Goal: Task Accomplishment & Management: Manage account settings

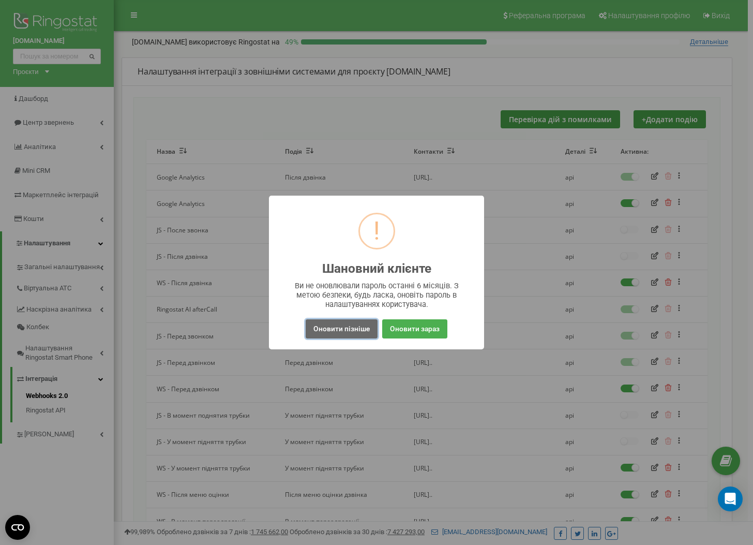
click at [359, 334] on button "Оновити пізніше" at bounding box center [342, 328] width 72 height 19
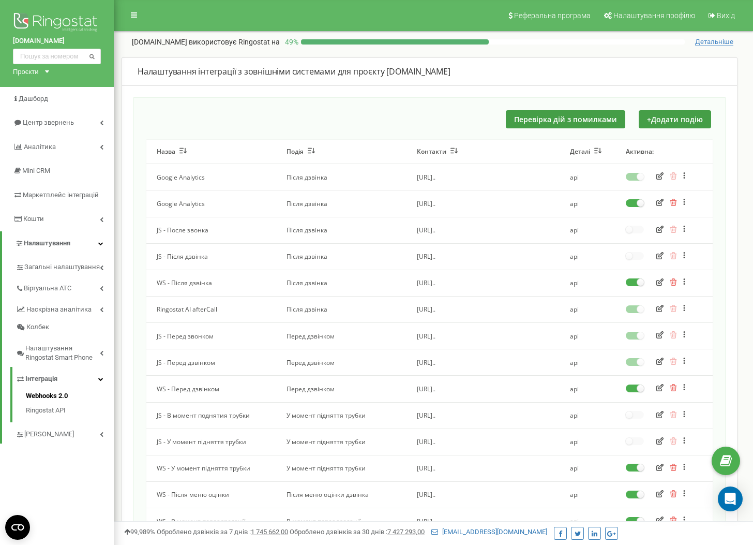
scroll to position [92, 0]
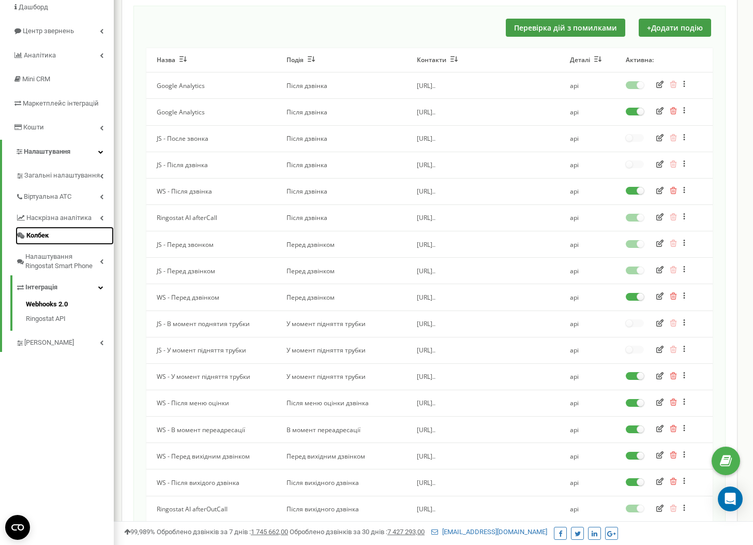
click at [43, 229] on link "Колбек" at bounding box center [65, 236] width 98 height 18
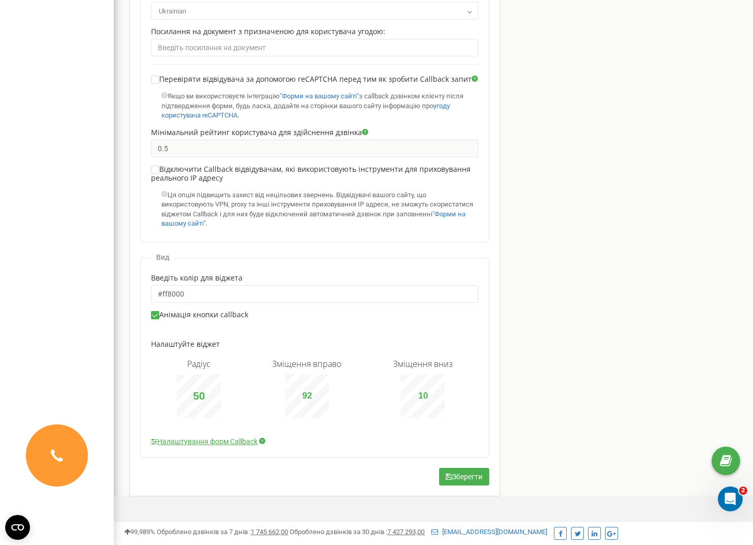
scroll to position [555, 0]
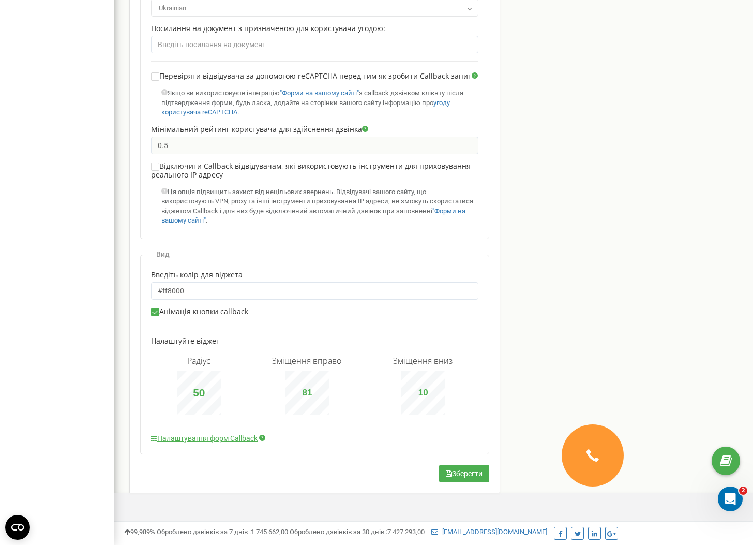
type input "82"
click at [271, 375] on div "Радіус 50 Зміщення вправо 82 Зміщення вниз 10" at bounding box center [315, 385] width 328 height 59
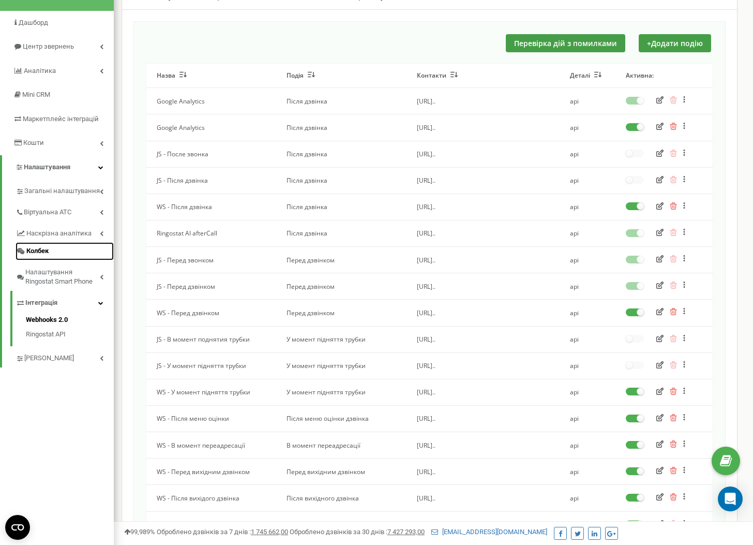
click at [48, 253] on span "Колбек" at bounding box center [37, 251] width 22 height 10
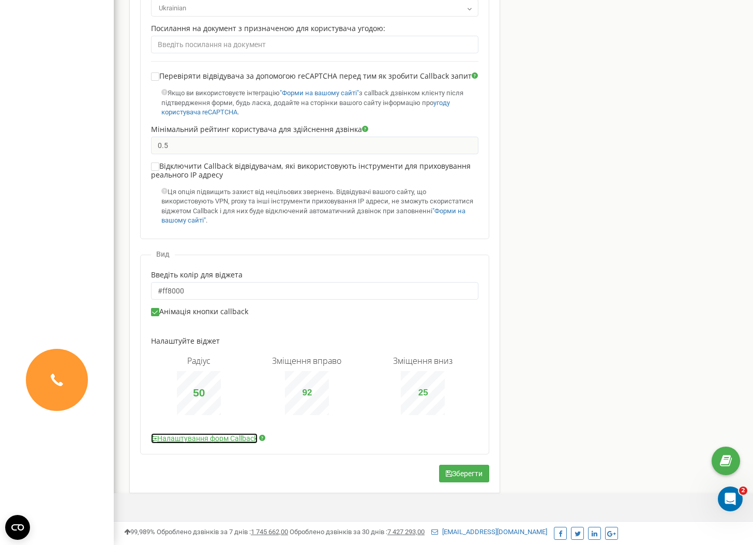
click at [229, 438] on link "Налаштування форм Callback" at bounding box center [204, 438] width 107 height 10
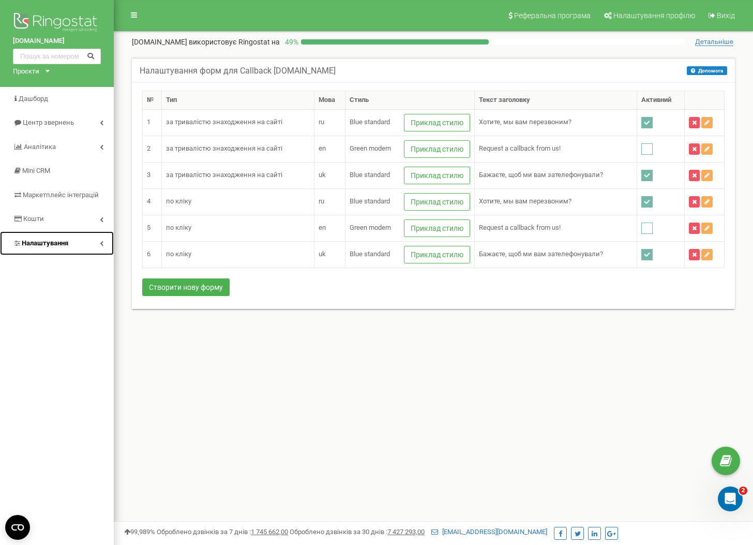
click at [49, 246] on span "Налаштування" at bounding box center [45, 243] width 47 height 8
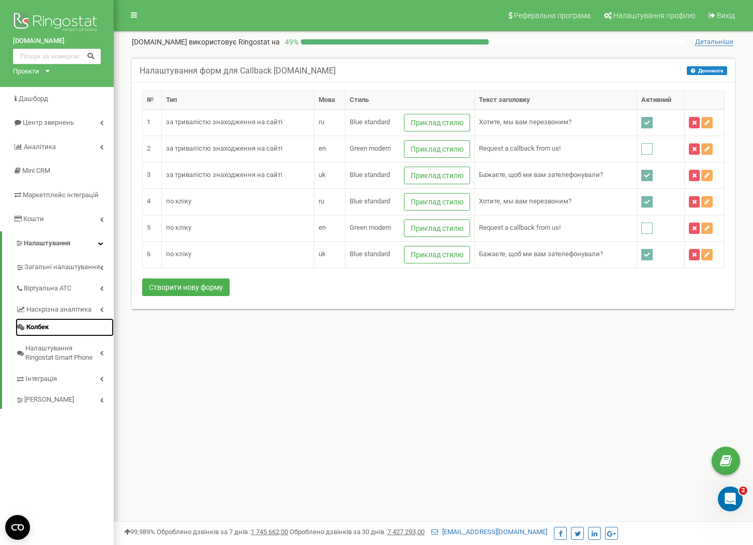
click at [64, 332] on link "Колбек" at bounding box center [65, 327] width 98 height 18
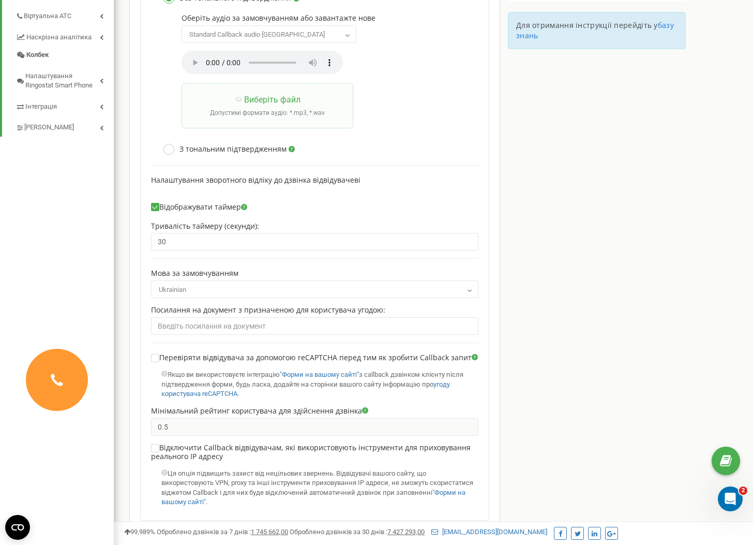
scroll to position [555, 0]
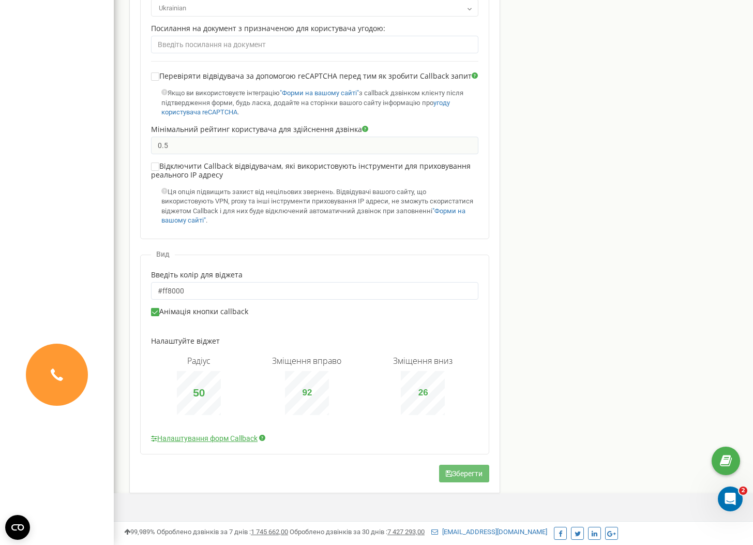
click at [467, 472] on button "Зберегти" at bounding box center [464, 474] width 50 height 18
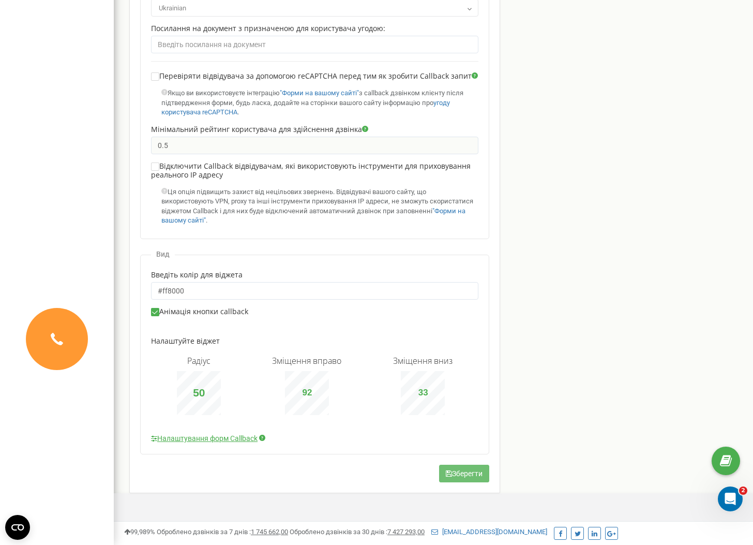
click at [465, 475] on button "Зберегти" at bounding box center [464, 474] width 50 height 18
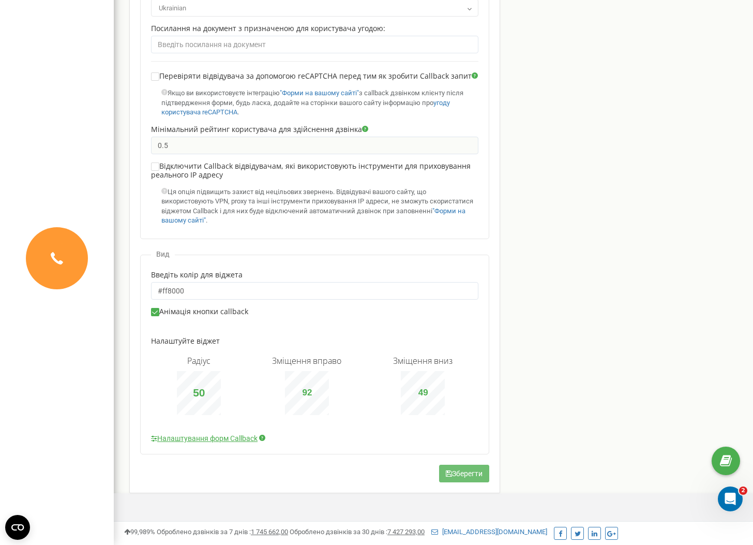
click at [474, 473] on button "Зберегти" at bounding box center [464, 474] width 50 height 18
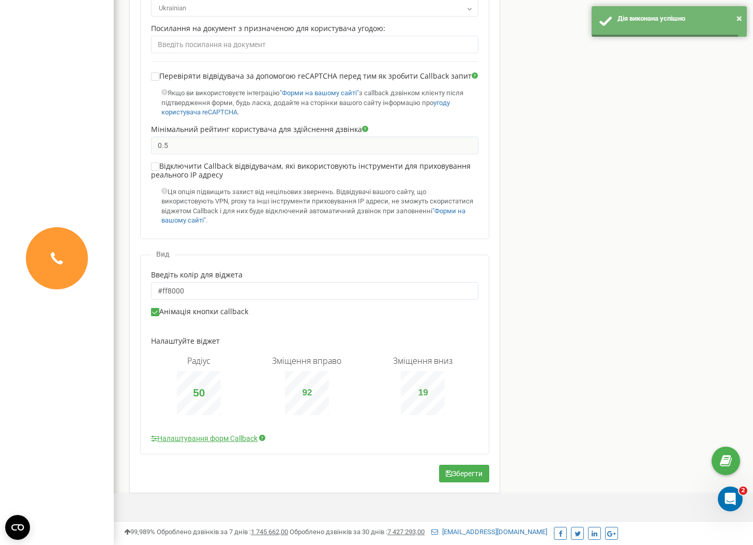
click at [445, 384] on div "Зміщення вниз 19" at bounding box center [423, 385] width 60 height 59
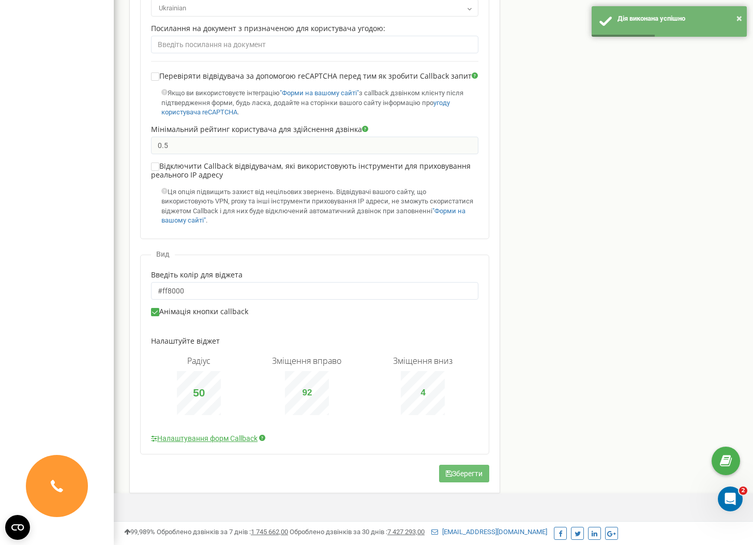
click at [472, 475] on button "Зберегти" at bounding box center [464, 474] width 50 height 18
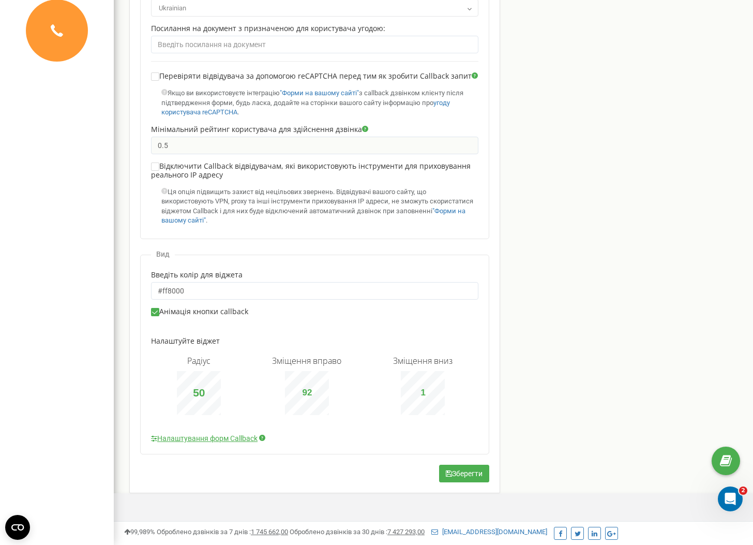
type input "0"
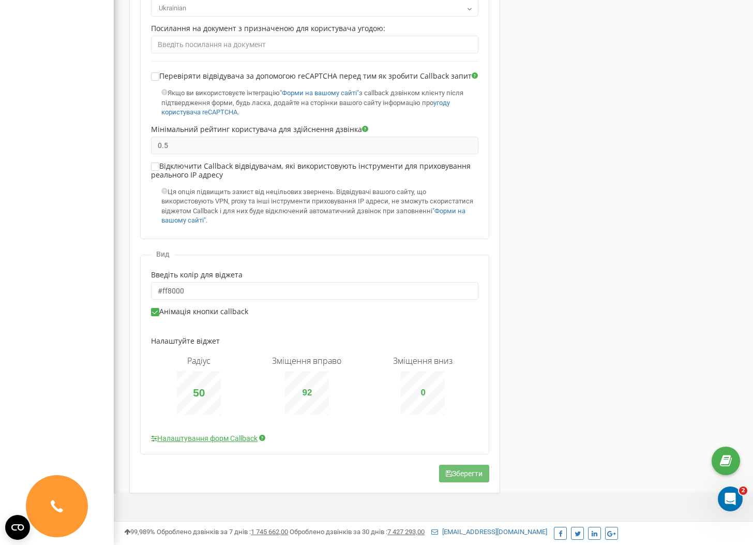
click at [462, 475] on button "Зберегти" at bounding box center [464, 474] width 50 height 18
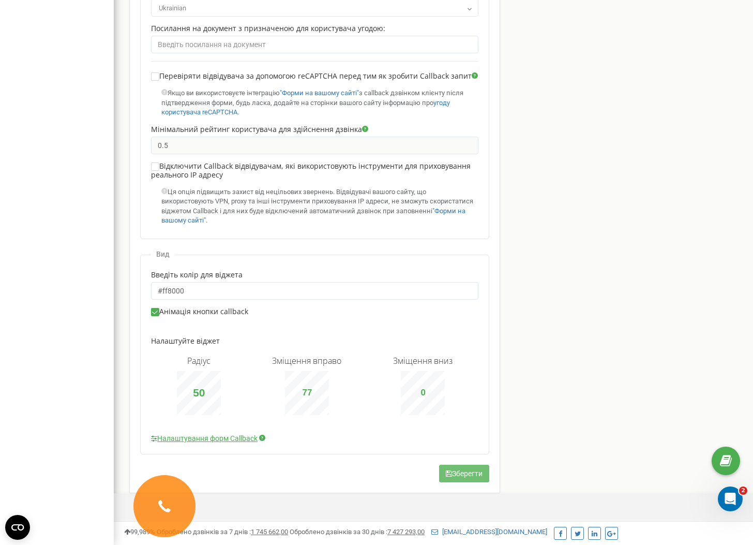
click at [464, 478] on button "Зберегти" at bounding box center [464, 474] width 50 height 18
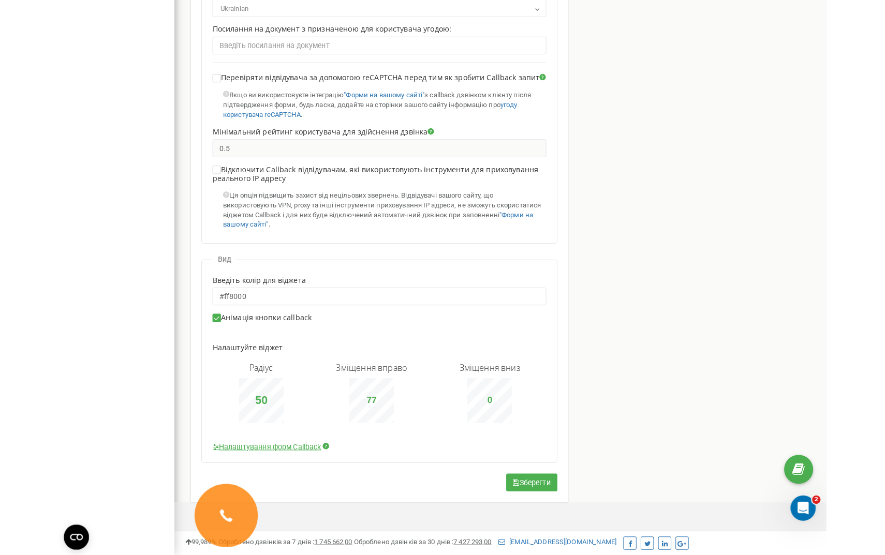
scroll to position [516, 0]
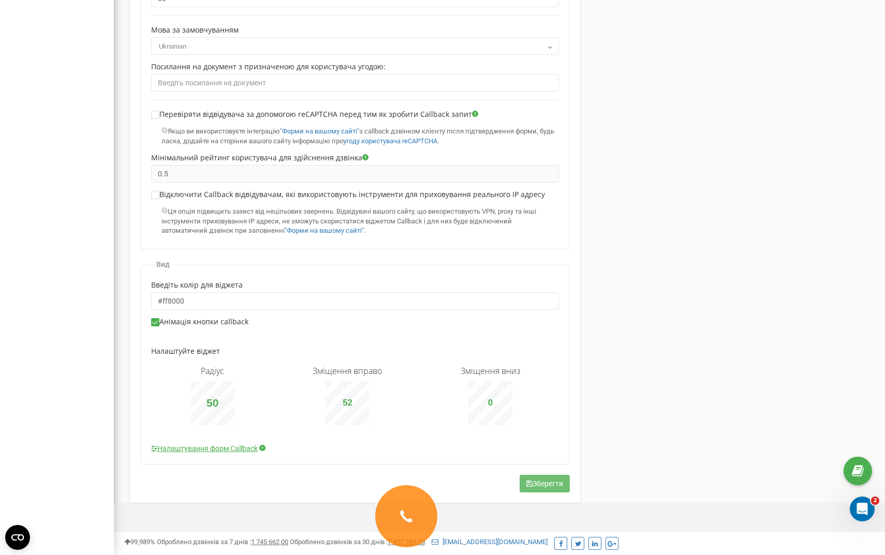
click at [525, 488] on button "Зберегти" at bounding box center [545, 484] width 50 height 18
click at [336, 370] on div "Зміщення вправо 95" at bounding box center [347, 395] width 69 height 59
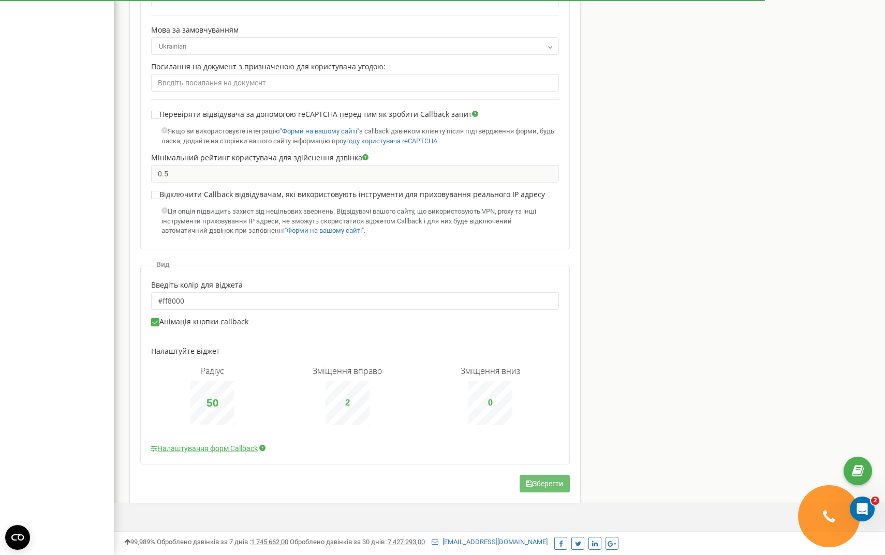
click at [549, 491] on button "Зберегти" at bounding box center [545, 484] width 50 height 18
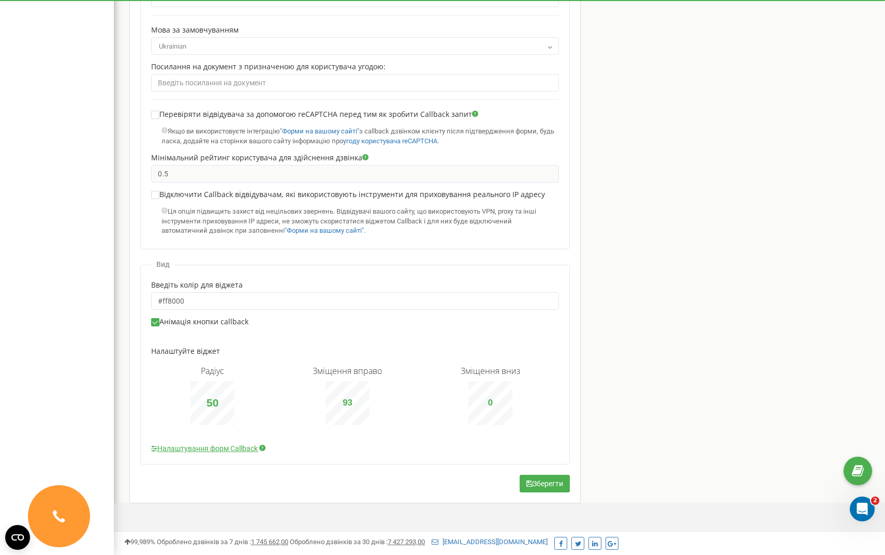
type input "92"
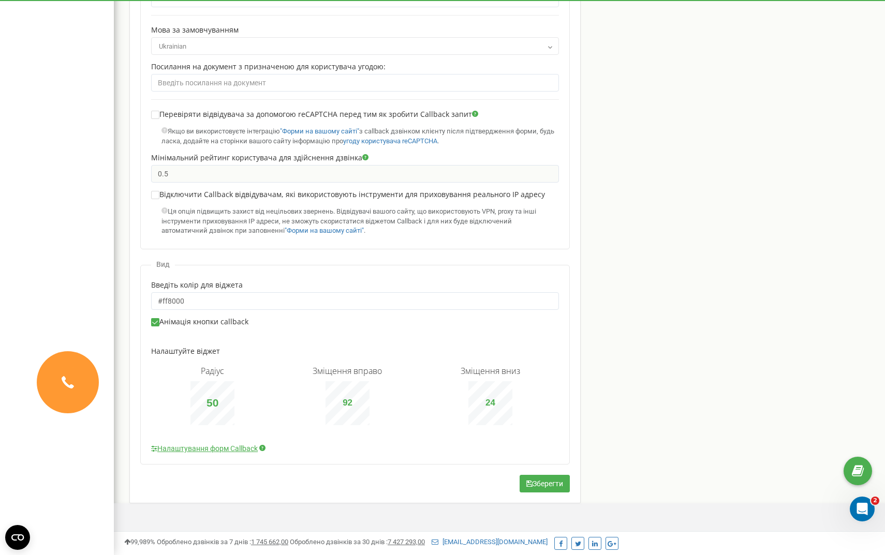
type input "25"
click at [551, 482] on button "Зберегти" at bounding box center [545, 484] width 50 height 18
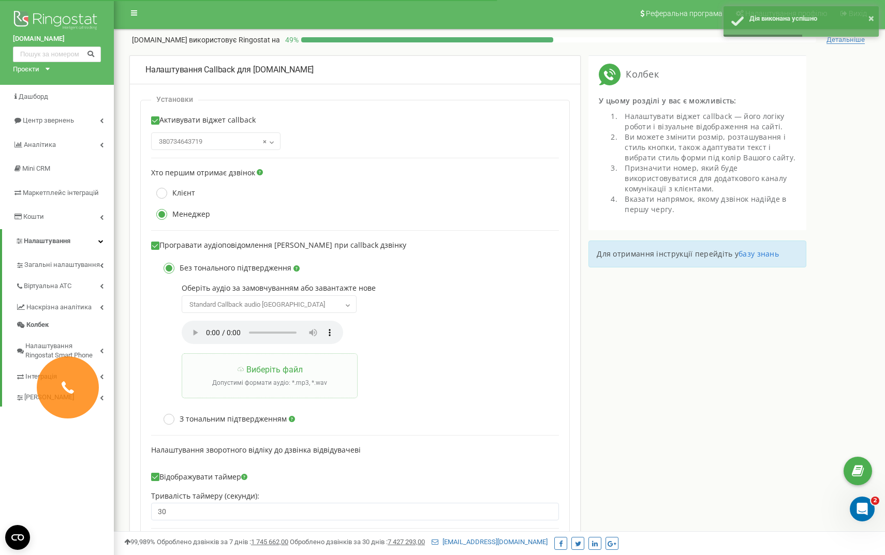
scroll to position [0, 0]
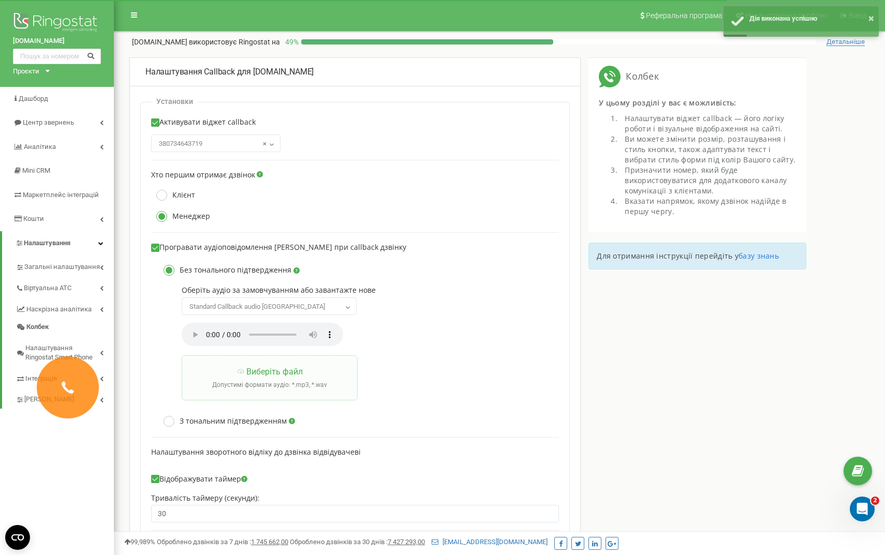
click at [47, 73] on div "stardyzain.com.ua Проєкти stardyzain.com.ua uafloor.com uadoors.com.ua star-bud…" at bounding box center [57, 43] width 114 height 87
click at [49, 71] on icon at bounding box center [48, 71] width 4 height 3
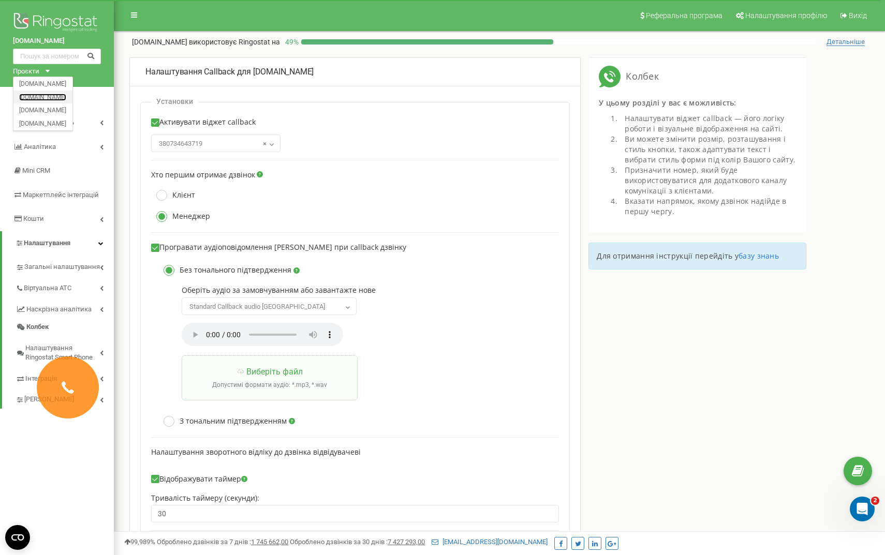
click at [55, 99] on link "[DOMAIN_NAME]" at bounding box center [42, 96] width 47 height 5
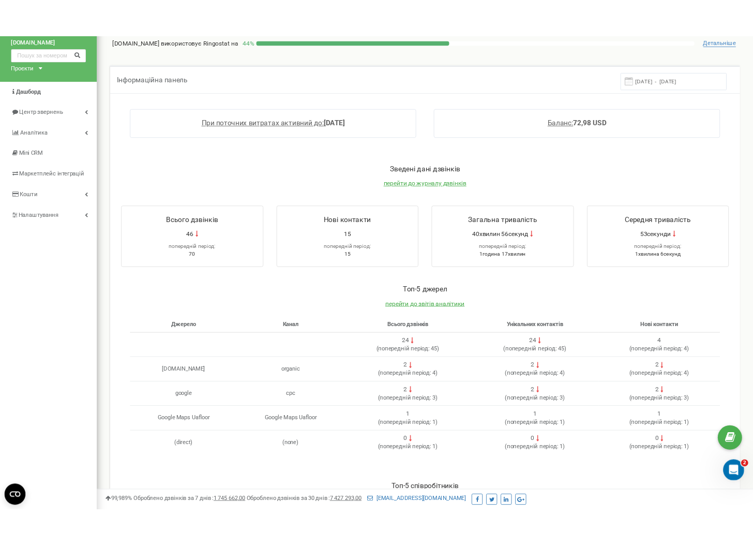
scroll to position [41, 0]
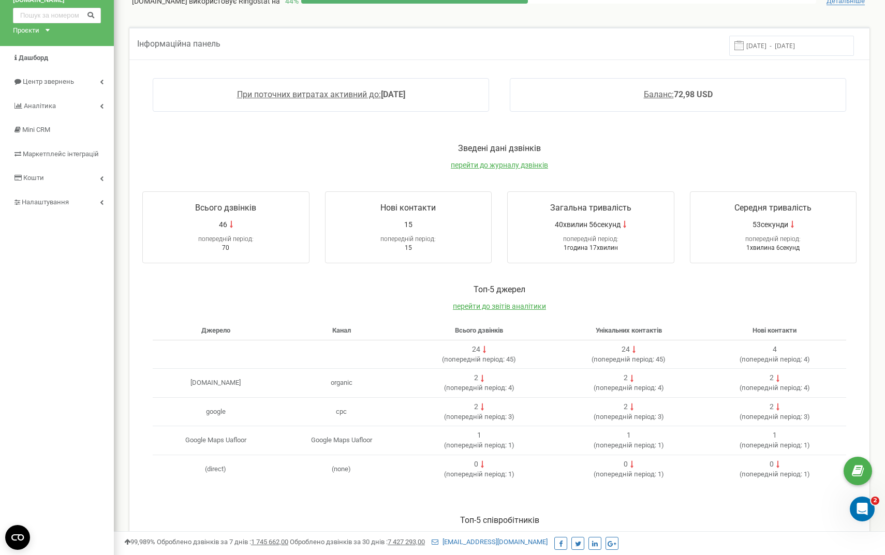
click at [75, 358] on div "[DOMAIN_NAME] Проєкти [DOMAIN_NAME] [DOMAIN_NAME] [DOMAIN_NAME] [DOMAIN_NAME] Д…" at bounding box center [57, 301] width 114 height 684
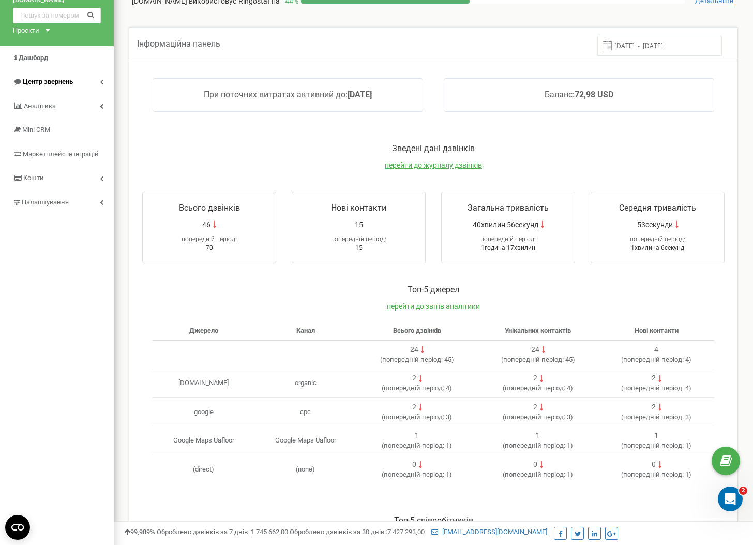
scroll to position [0, 0]
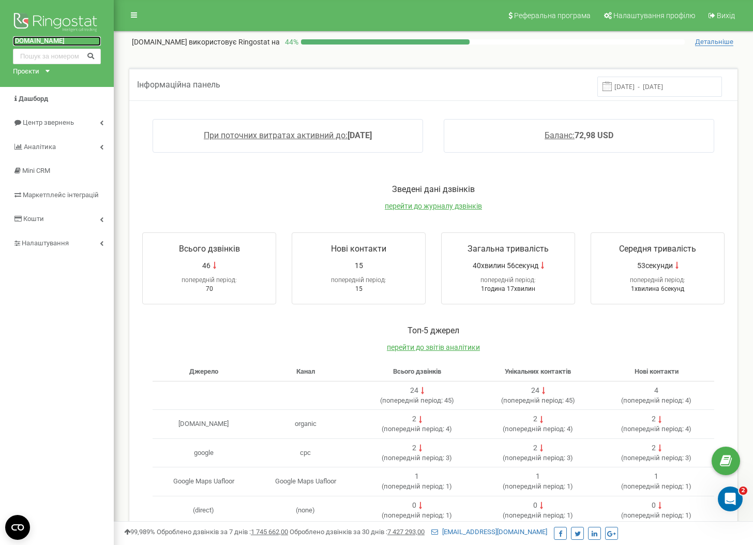
click at [49, 41] on link "[DOMAIN_NAME]" at bounding box center [57, 41] width 88 height 10
click at [44, 72] on div "Проєкти stardyzain.com.ua uafloor.com uadoors.com.ua star-bud.ua" at bounding box center [29, 72] width 33 height 10
click at [47, 81] on link "[DOMAIN_NAME]" at bounding box center [42, 83] width 47 height 5
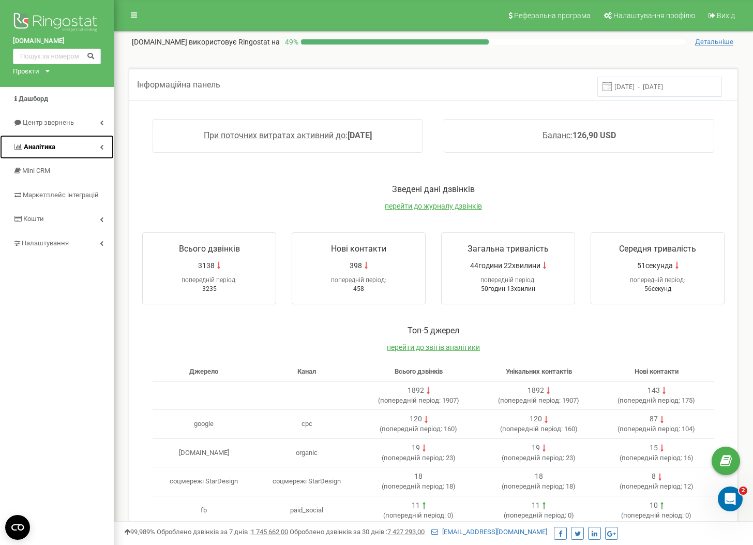
click at [49, 144] on span "Аналiтика" at bounding box center [40, 147] width 32 height 8
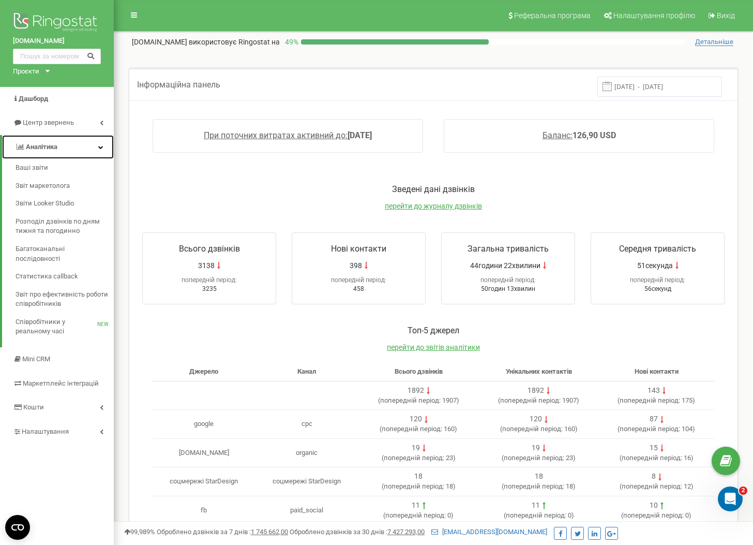
click at [49, 144] on span "Аналiтика" at bounding box center [42, 147] width 32 height 8
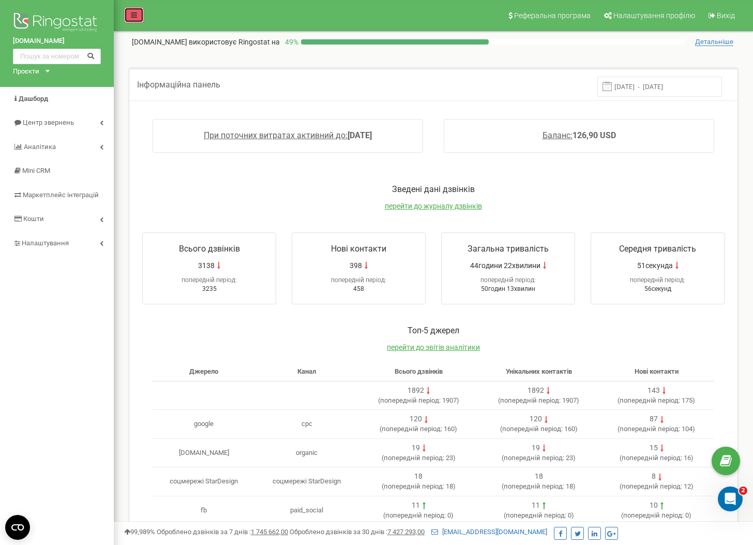
click at [136, 14] on icon at bounding box center [134, 14] width 6 height 7
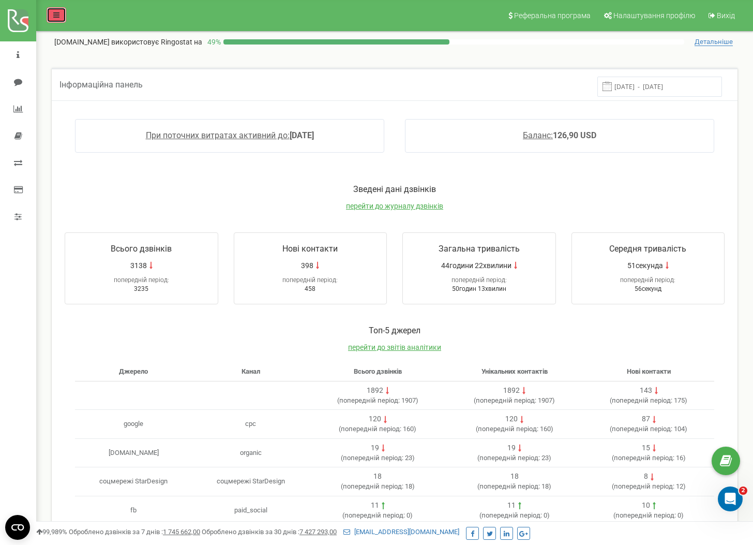
click at [53, 13] on icon at bounding box center [56, 14] width 6 height 7
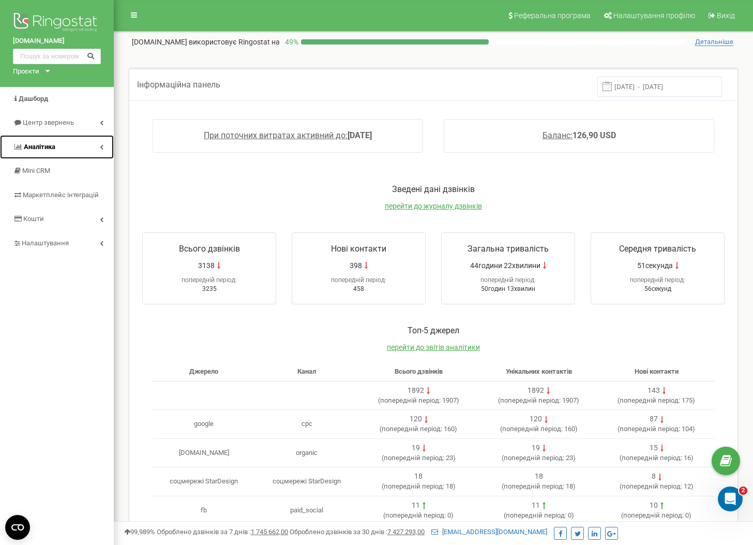
click at [98, 141] on link "Аналiтика" at bounding box center [57, 147] width 114 height 24
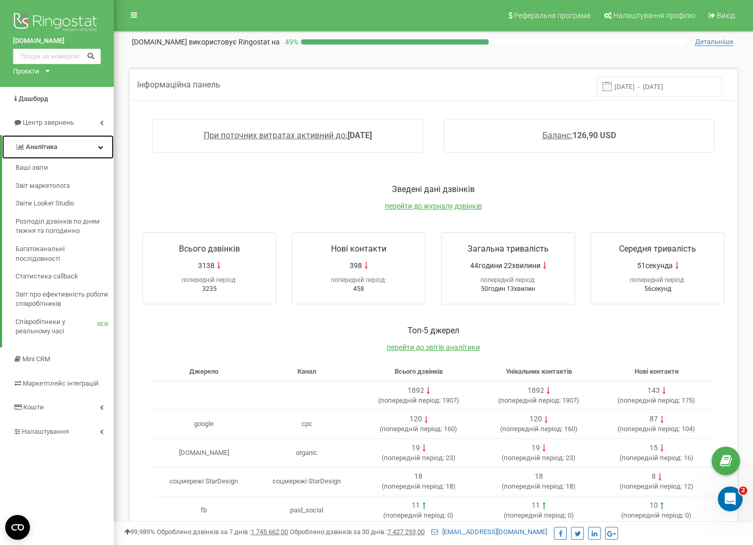
click at [98, 141] on link "Аналiтика" at bounding box center [58, 147] width 112 height 24
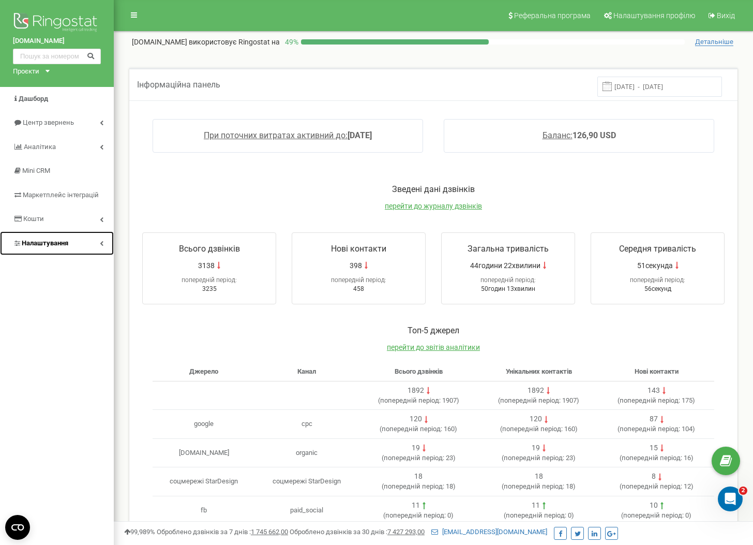
click at [74, 243] on link "Налаштування" at bounding box center [57, 243] width 114 height 24
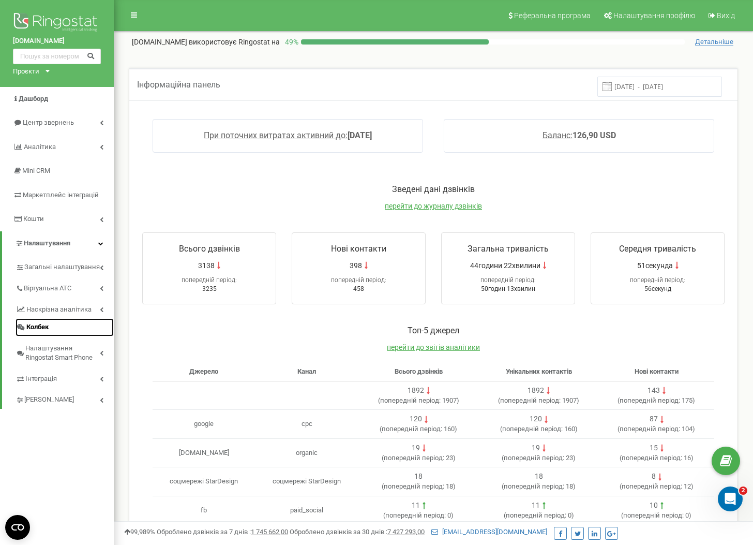
click at [47, 331] on span "Колбек" at bounding box center [37, 327] width 22 height 10
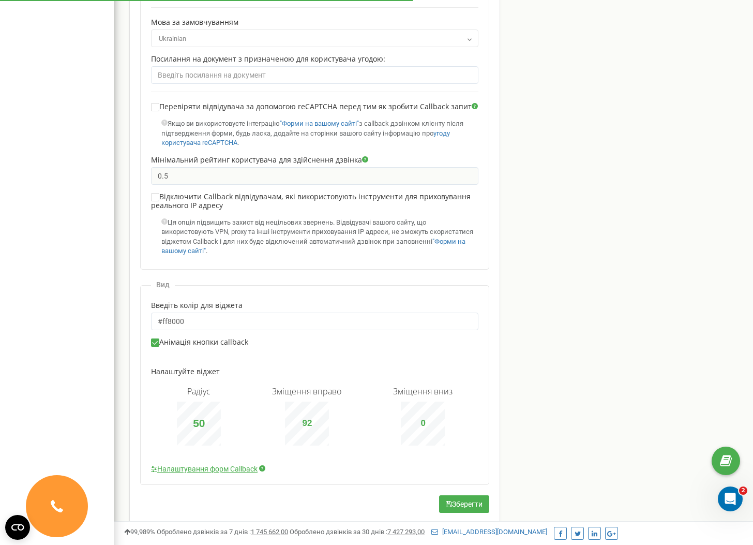
scroll to position [555, 0]
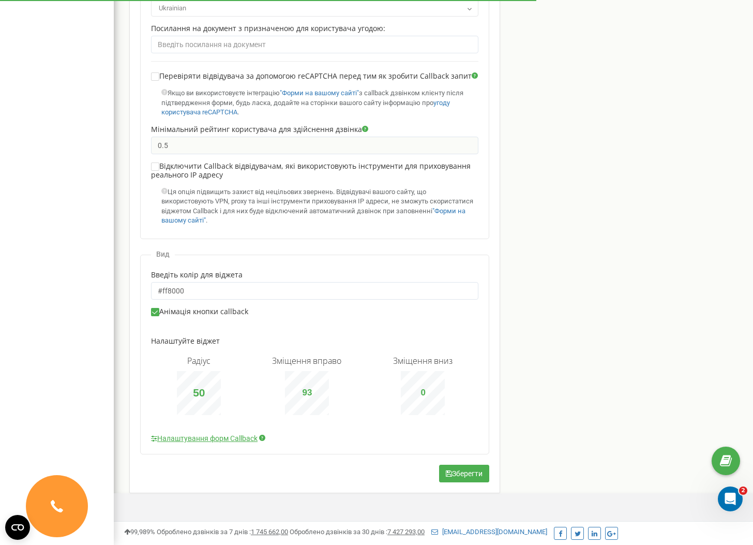
type input "94"
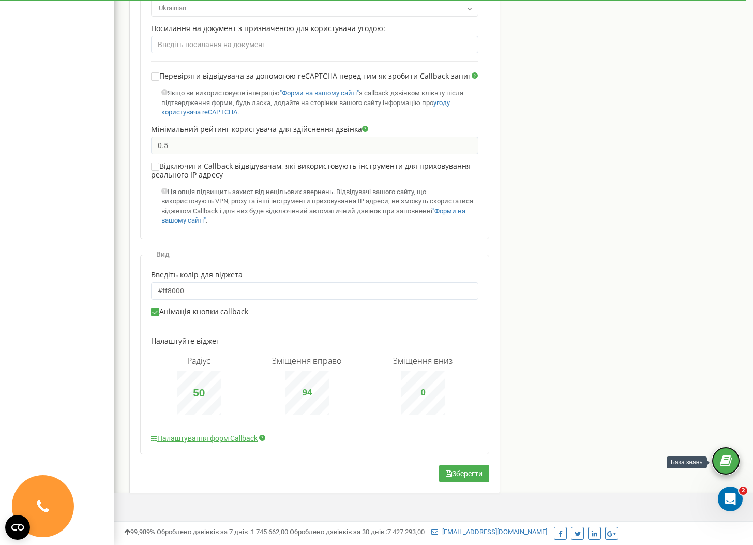
click at [738, 457] on link at bounding box center [726, 461] width 28 height 28
